Goal: Information Seeking & Learning: Compare options

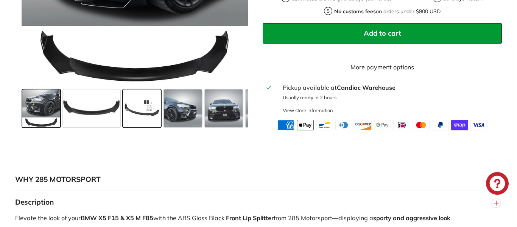
click at [136, 126] on span at bounding box center [142, 108] width 38 height 38
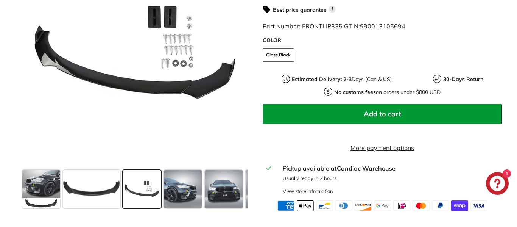
scroll to position [264, 0]
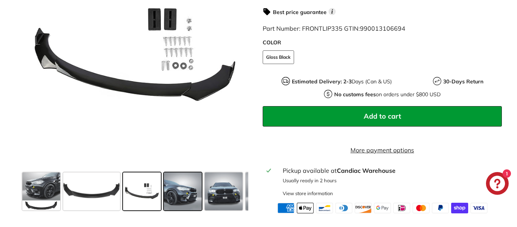
click at [186, 206] on span at bounding box center [183, 191] width 38 height 38
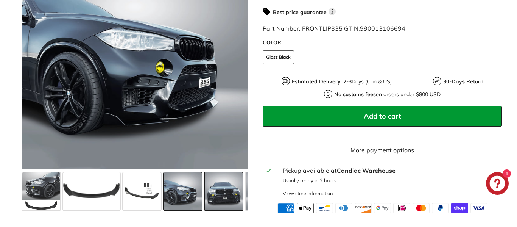
click at [212, 207] on span at bounding box center [224, 191] width 38 height 38
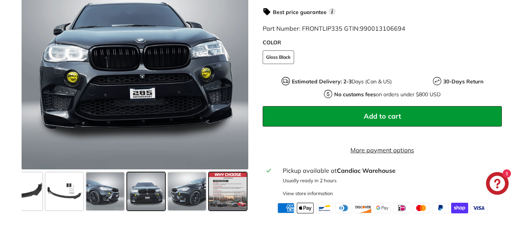
scroll to position [263, 0]
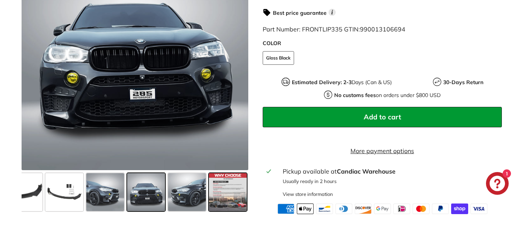
click at [211, 207] on span at bounding box center [228, 192] width 38 height 38
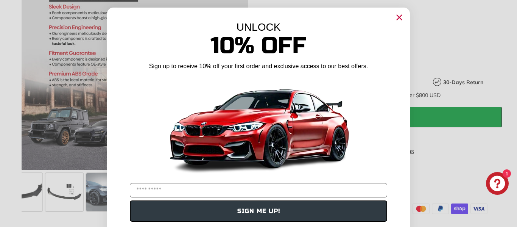
click at [402, 14] on circle "Close dialog" at bounding box center [399, 17] width 11 height 11
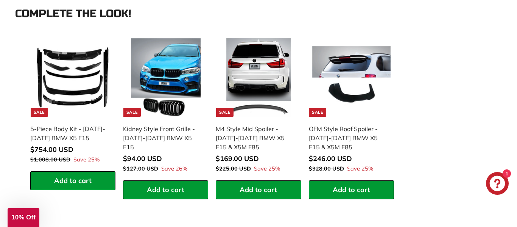
scroll to position [771, 0]
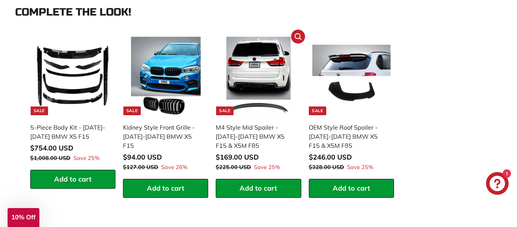
click at [252, 98] on img at bounding box center [258, 76] width 78 height 78
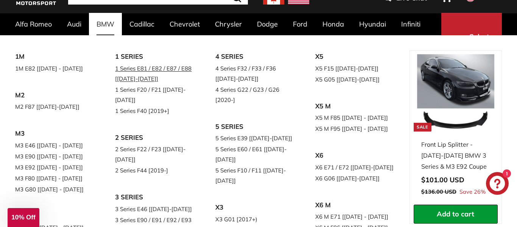
scroll to position [48, 0]
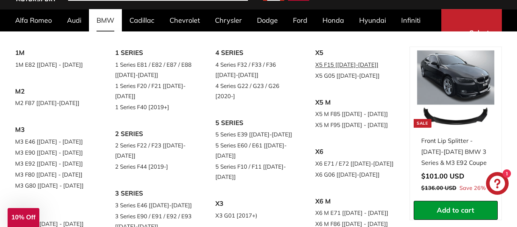
click at [333, 68] on link "X5 F15 [[DATE]-[DATE]]" at bounding box center [354, 64] width 79 height 11
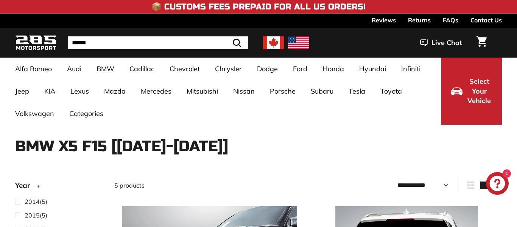
select select "**********"
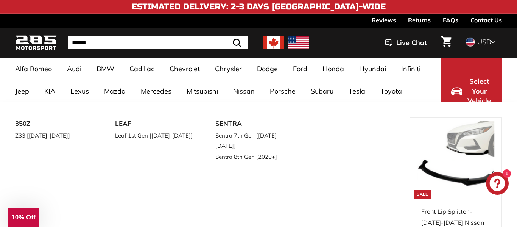
scroll to position [40, 0]
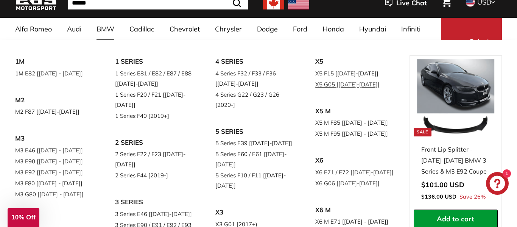
click at [333, 81] on link "X5 G05 [[DATE]-[DATE]]" at bounding box center [354, 84] width 79 height 11
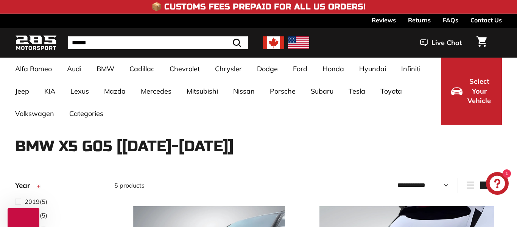
select select "**********"
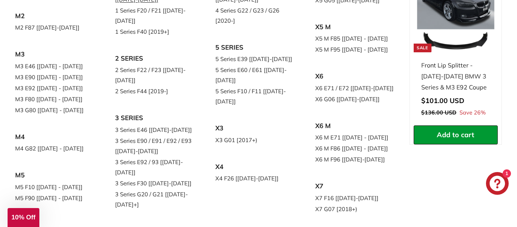
scroll to position [125, 0]
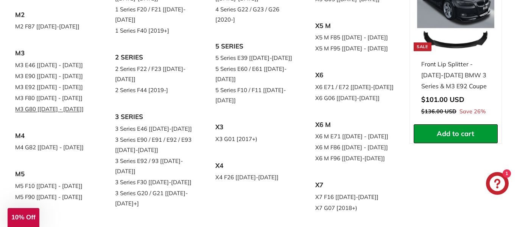
click at [54, 106] on link "M3 G80 [[DATE] - [DATE]]" at bounding box center [54, 108] width 79 height 11
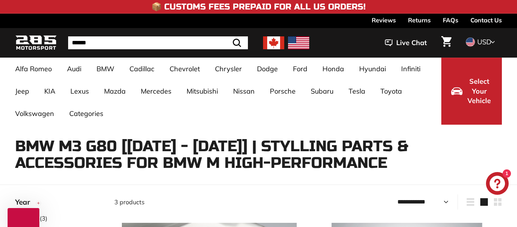
select select "**********"
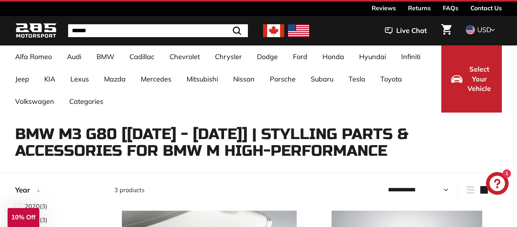
scroll to position [12, 0]
